Goal: Find specific page/section: Find specific page/section

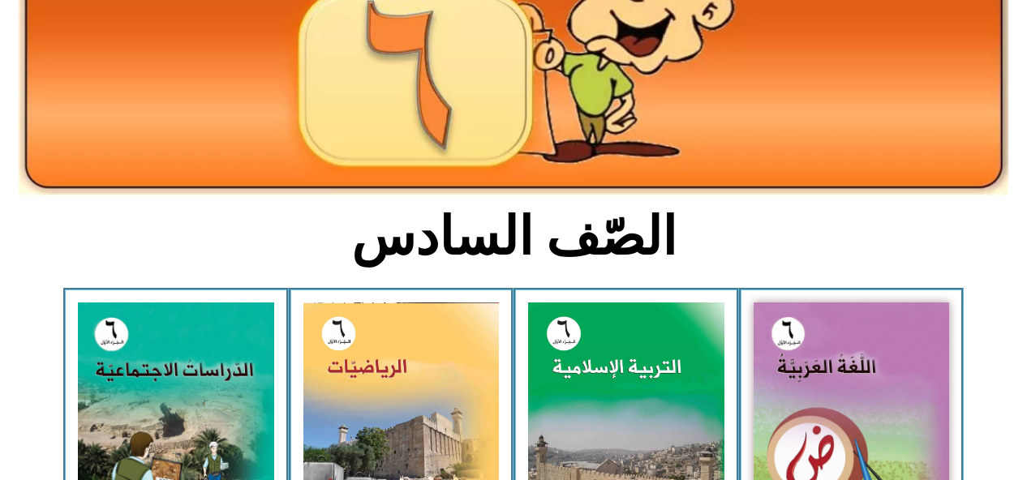
scroll to position [238, 0]
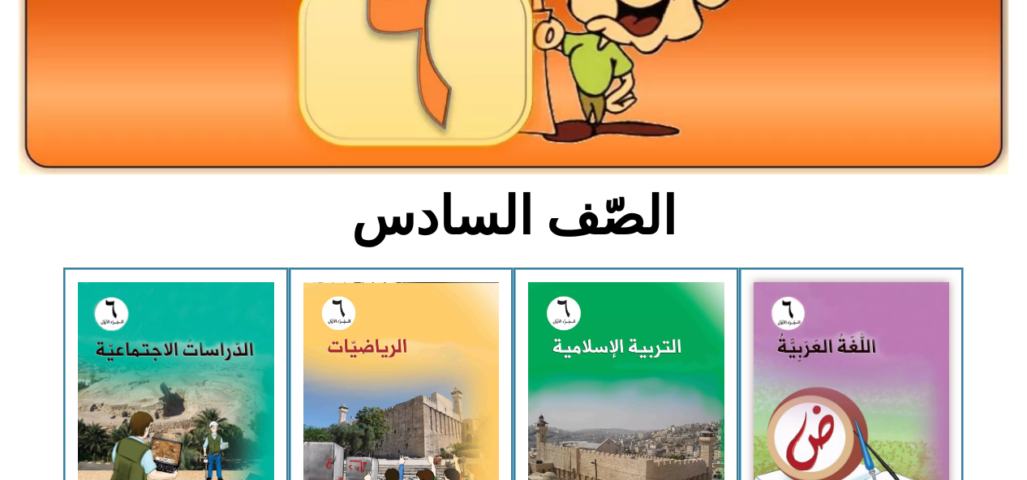
click at [787, 305] on img at bounding box center [851, 404] width 196 height 245
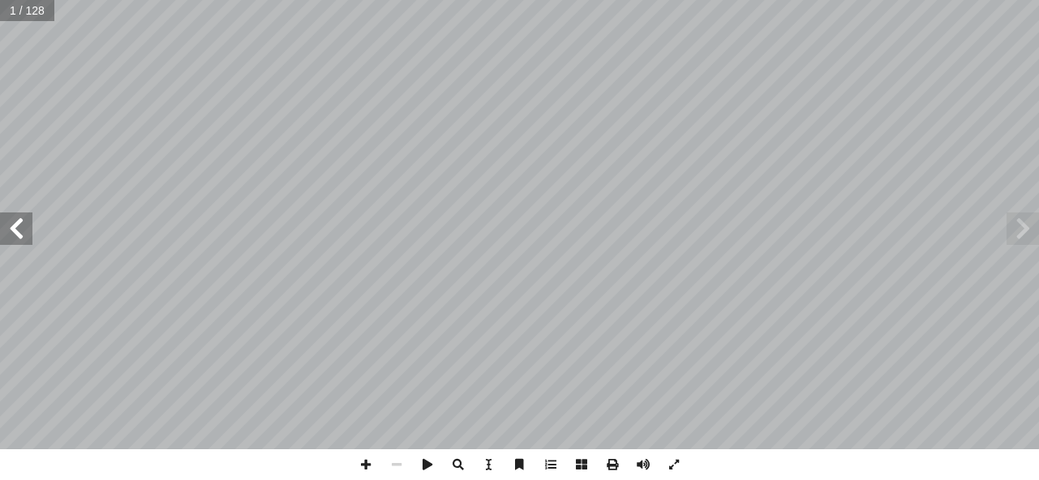
click at [12, 227] on span at bounding box center [16, 228] width 32 height 32
click at [15, 227] on span at bounding box center [16, 228] width 32 height 32
click at [21, 225] on span at bounding box center [16, 228] width 32 height 32
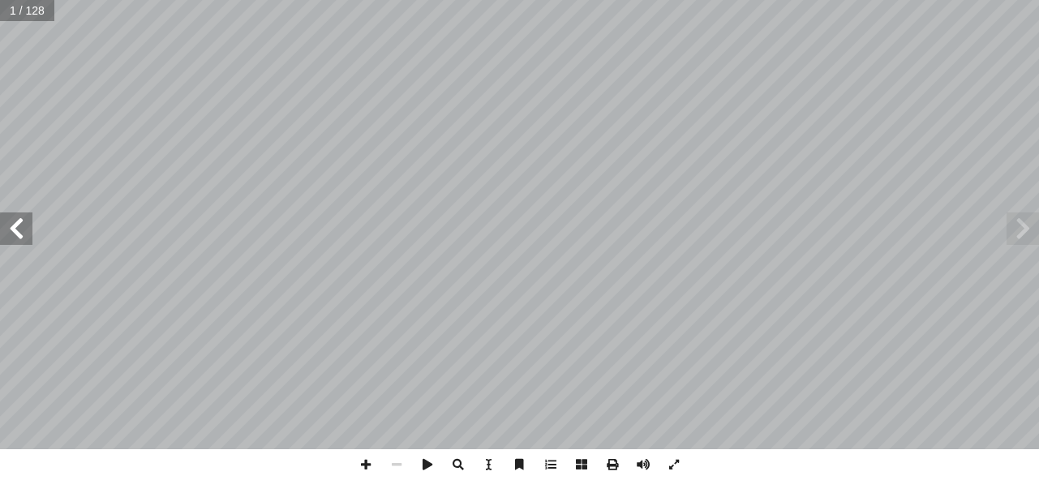
click at [21, 225] on span at bounding box center [16, 228] width 32 height 32
click at [18, 231] on span at bounding box center [16, 228] width 32 height 32
click at [19, 227] on span at bounding box center [16, 228] width 32 height 32
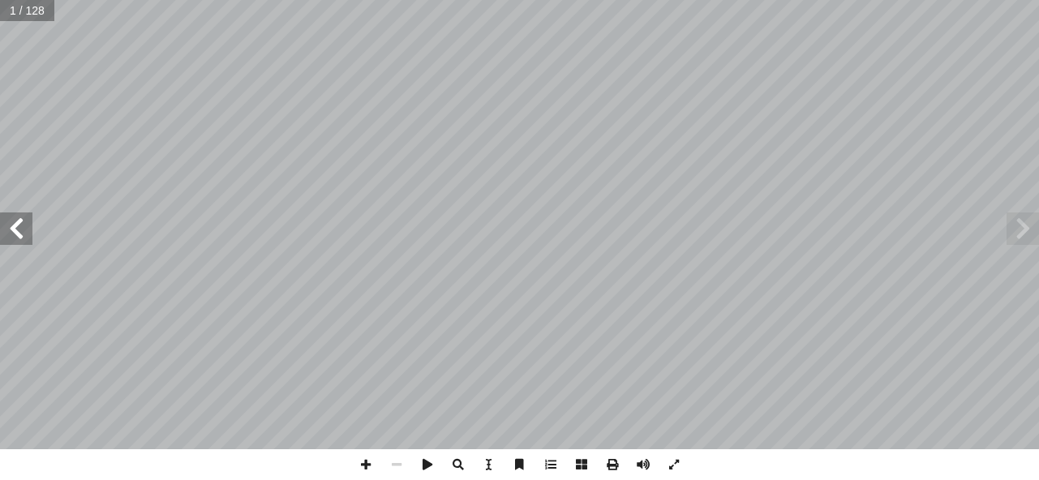
click at [17, 227] on span at bounding box center [16, 228] width 32 height 32
click at [18, 223] on span at bounding box center [16, 228] width 32 height 32
click at [10, 230] on span at bounding box center [16, 228] width 32 height 32
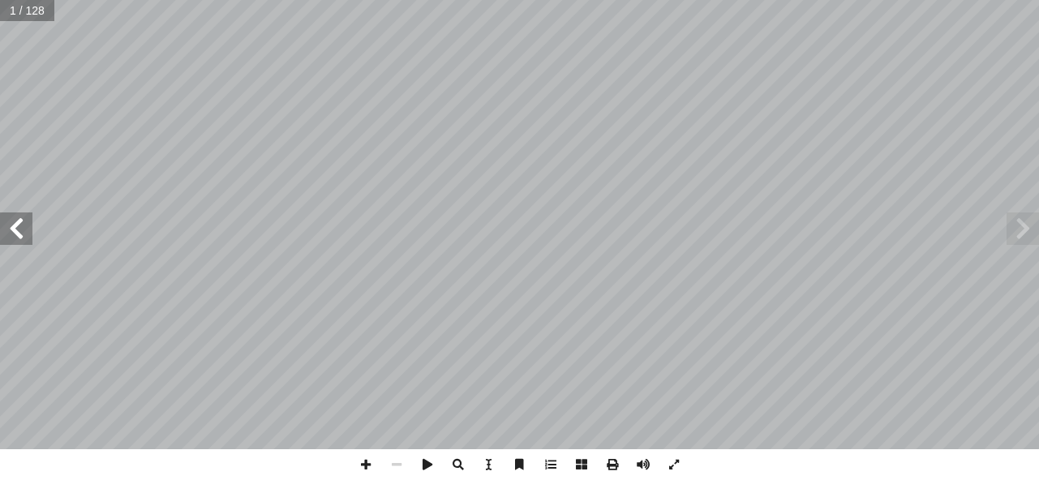
click at [10, 230] on span at bounding box center [16, 228] width 32 height 32
click at [14, 223] on span at bounding box center [16, 228] width 32 height 32
click at [14, 218] on span at bounding box center [16, 228] width 32 height 32
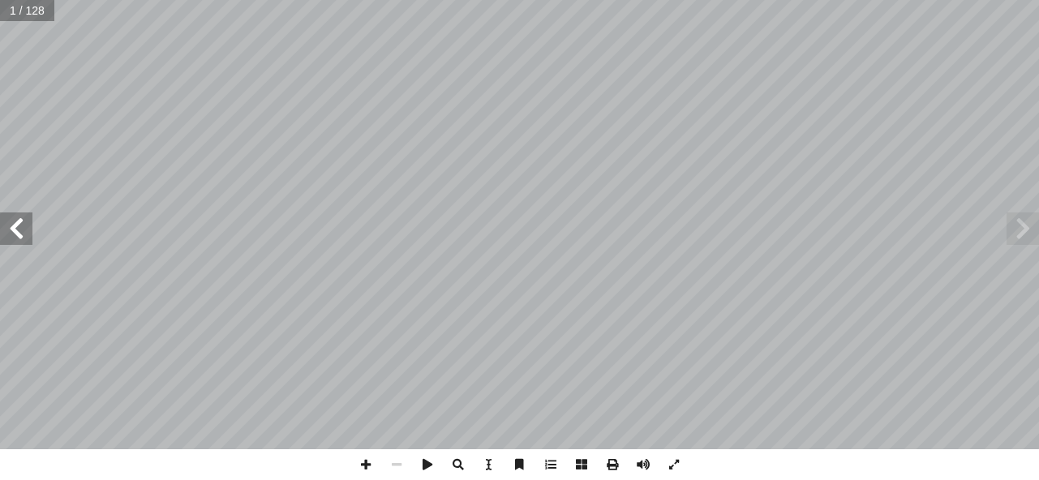
click at [15, 218] on span at bounding box center [16, 228] width 32 height 32
click at [18, 223] on span at bounding box center [16, 228] width 32 height 32
click at [1012, 221] on span at bounding box center [1022, 228] width 32 height 32
click at [1020, 230] on span at bounding box center [1022, 228] width 32 height 32
